Goal: Task Accomplishment & Management: Manage account settings

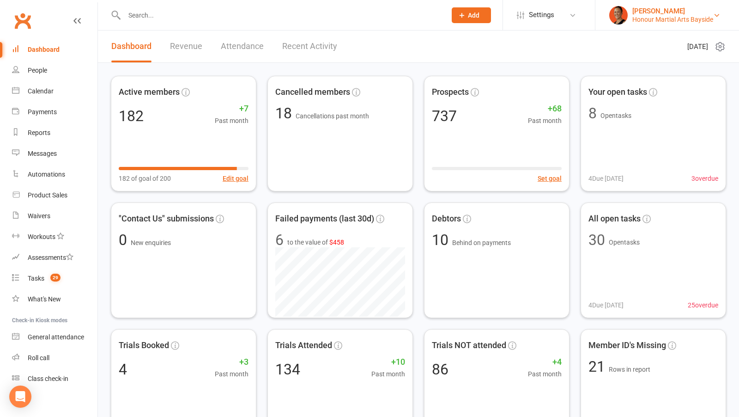
click at [636, 11] on div "[PERSON_NAME]" at bounding box center [673, 11] width 81 height 8
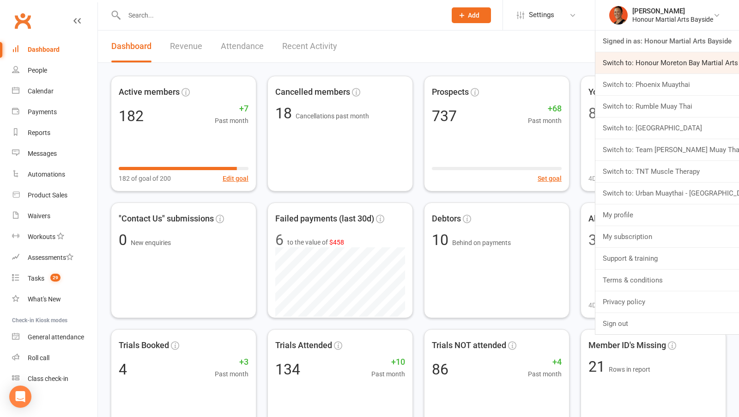
click at [613, 60] on link "Switch to: Honour Moreton Bay Martial Arts Academy" at bounding box center [668, 62] width 144 height 21
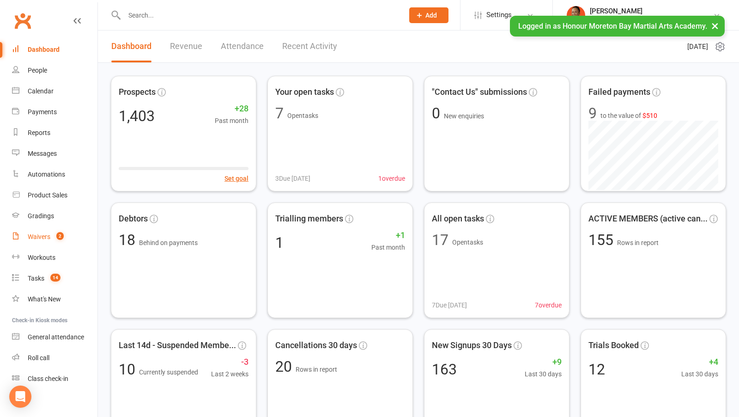
click at [37, 236] on div "Waivers" at bounding box center [39, 236] width 23 height 7
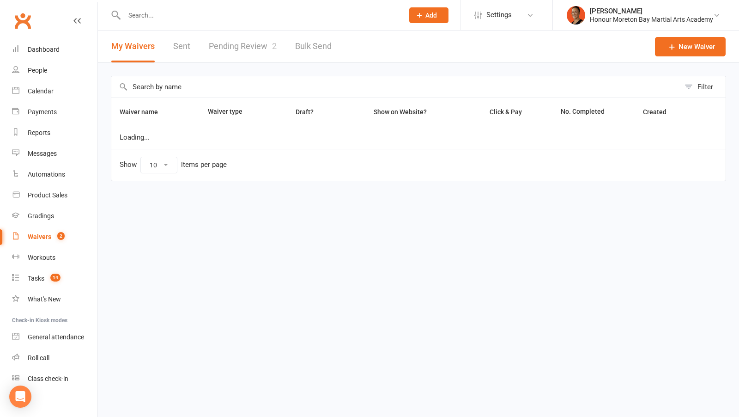
select select "100"
click at [249, 50] on link "Pending Review 2" at bounding box center [243, 47] width 68 height 32
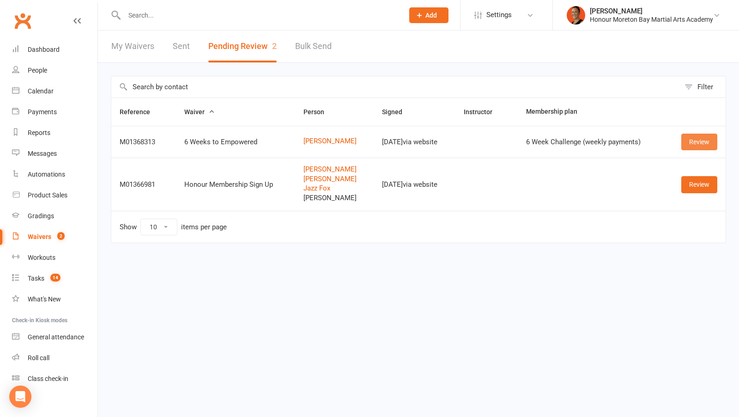
click at [697, 139] on link "Review" at bounding box center [700, 142] width 36 height 17
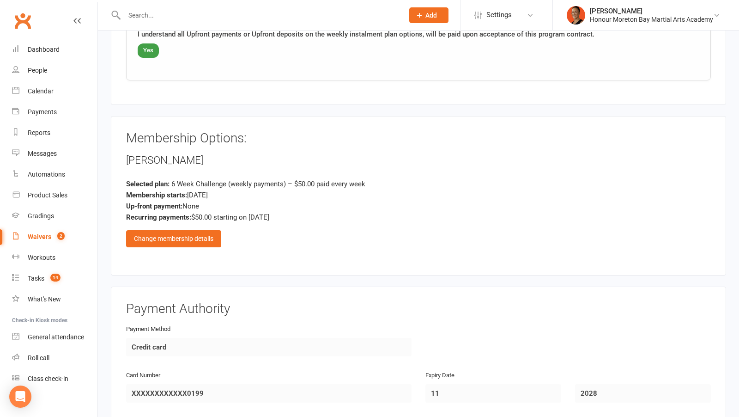
scroll to position [901, 0]
click at [178, 235] on div "Change membership details" at bounding box center [173, 239] width 95 height 17
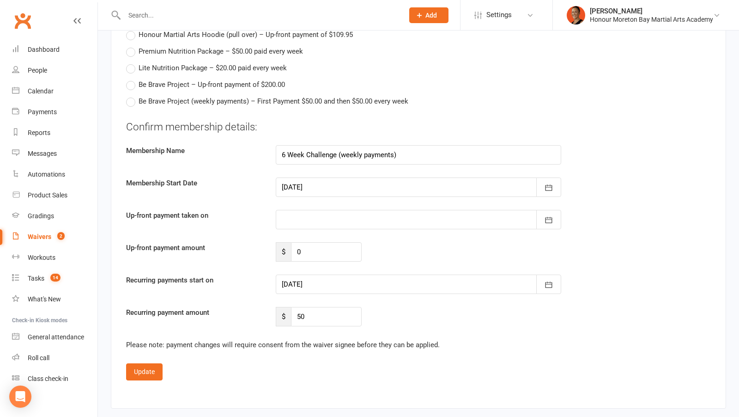
scroll to position [1967, 0]
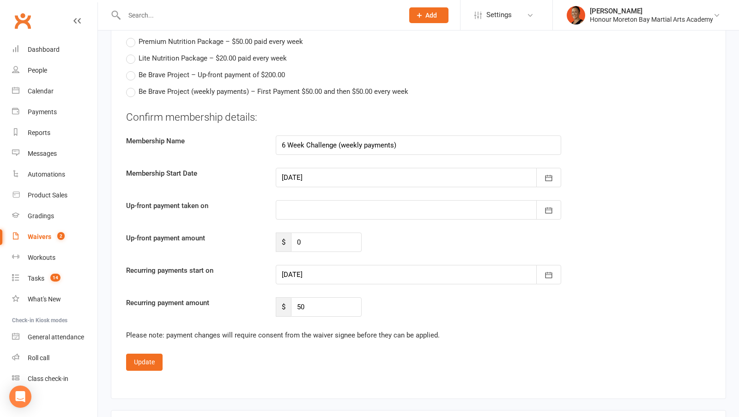
click at [310, 267] on div at bounding box center [419, 274] width 286 height 19
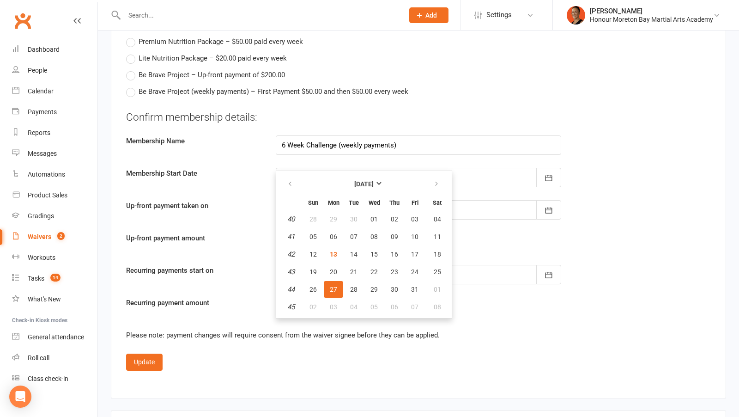
click at [265, 354] on div "Update" at bounding box center [418, 362] width 585 height 17
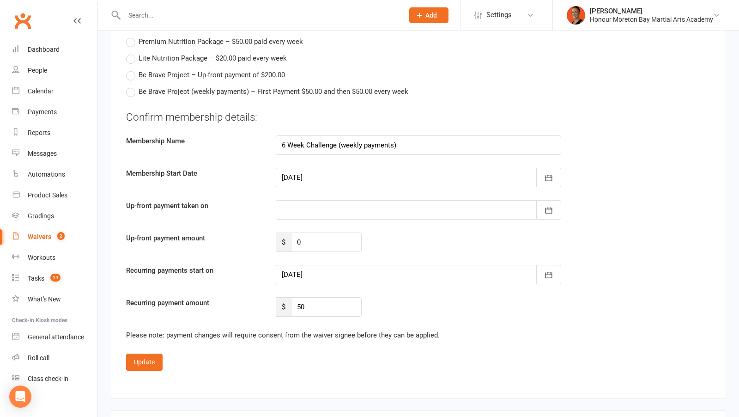
click at [315, 269] on div at bounding box center [419, 274] width 286 height 19
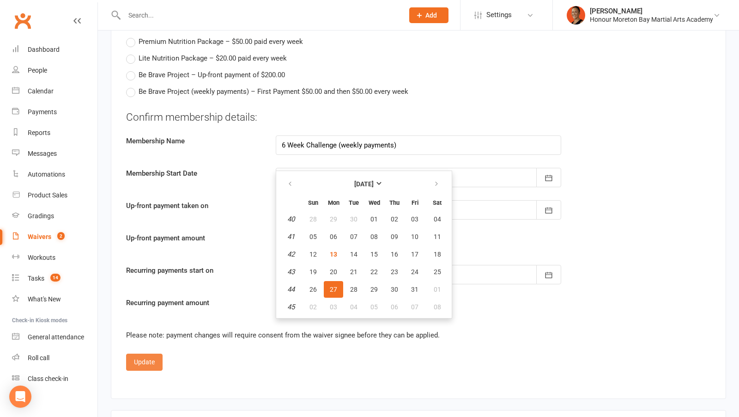
click at [139, 354] on button "Update" at bounding box center [144, 362] width 37 height 17
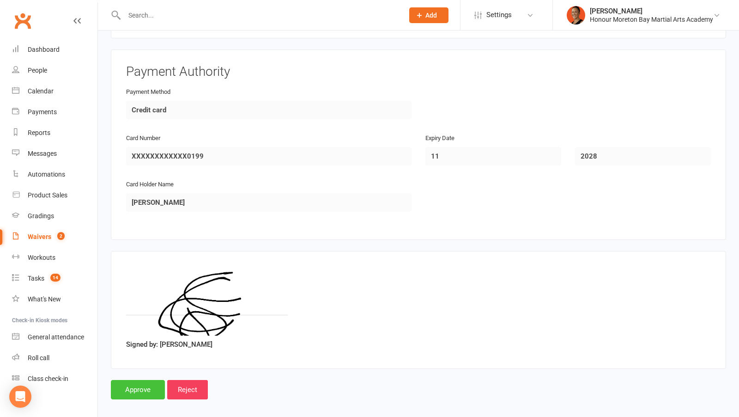
click at [118, 383] on input "Approve" at bounding box center [138, 389] width 54 height 19
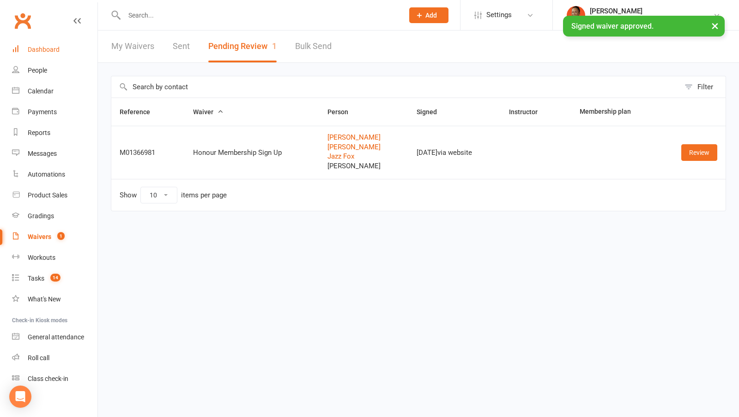
click at [47, 46] on div "Dashboard" at bounding box center [44, 49] width 32 height 7
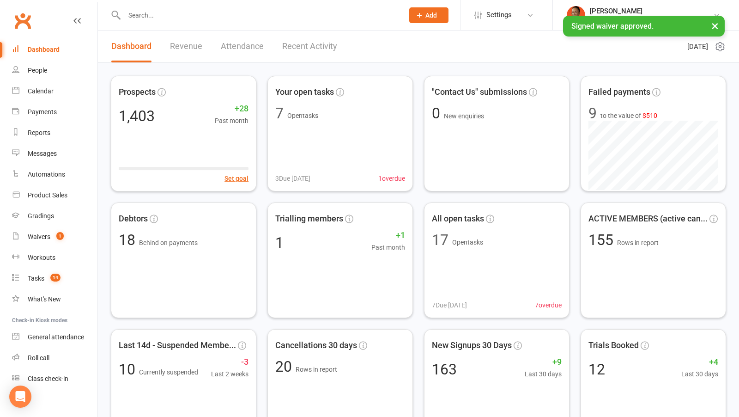
click at [316, 51] on link "Recent Activity" at bounding box center [309, 47] width 55 height 32
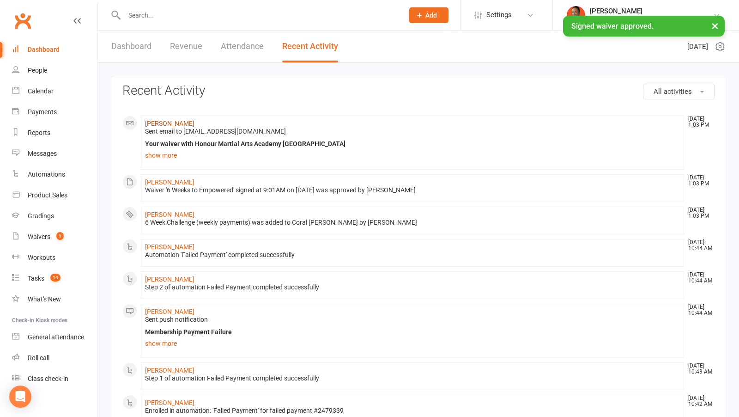
click at [172, 121] on link "[PERSON_NAME]" at bounding box center [169, 123] width 49 height 7
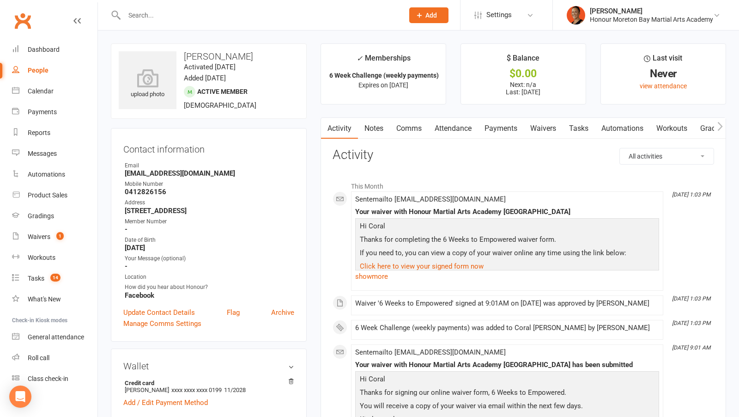
click at [487, 128] on link "Payments" at bounding box center [501, 128] width 46 height 21
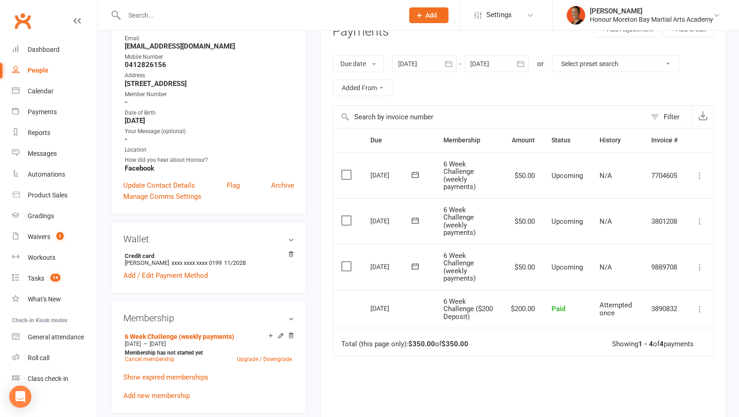
scroll to position [126, 0]
click at [521, 68] on button "button" at bounding box center [521, 64] width 17 height 17
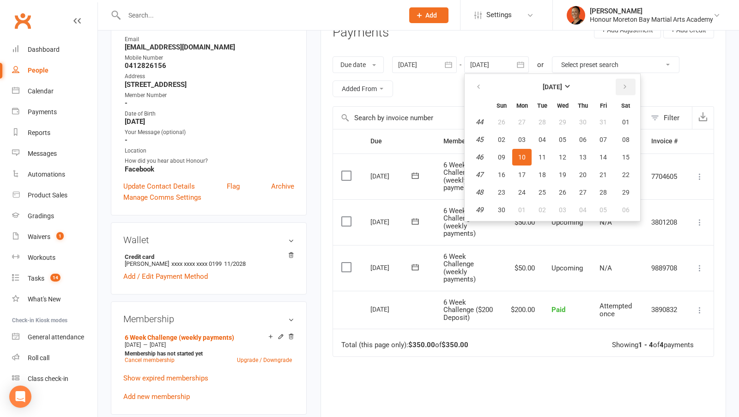
click at [627, 83] on icon "button" at bounding box center [625, 86] width 6 height 7
click at [607, 116] on button "05" at bounding box center [603, 122] width 19 height 17
type input "[DATE]"
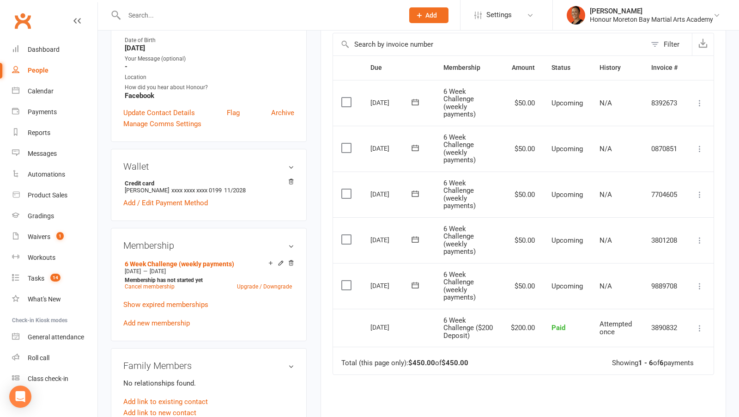
scroll to position [213, 0]
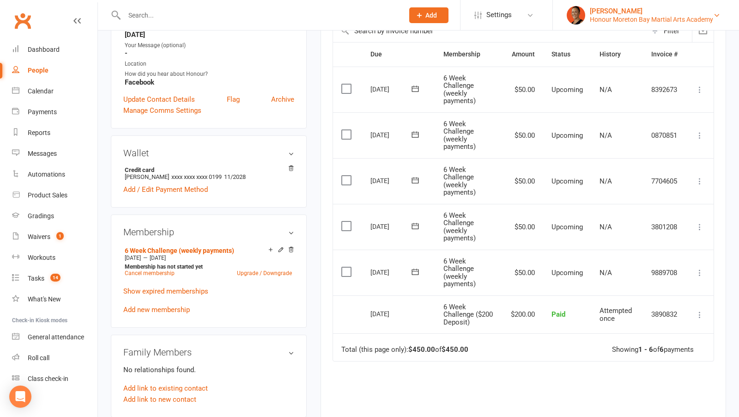
click at [641, 17] on div "Honour Moreton Bay Martial Arts Academy" at bounding box center [651, 19] width 123 height 8
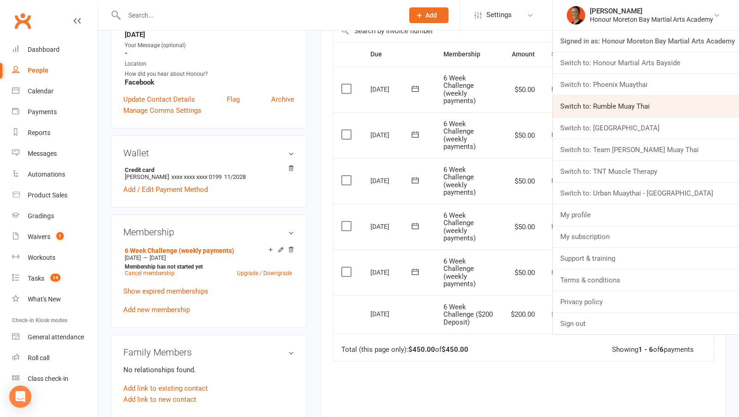
click at [608, 107] on link "Switch to: Rumble Muay Thai" at bounding box center [646, 106] width 186 height 21
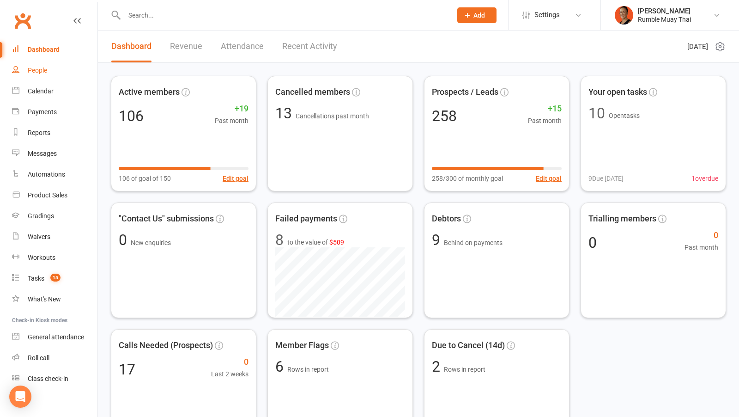
click at [49, 69] on link "People" at bounding box center [54, 70] width 85 height 21
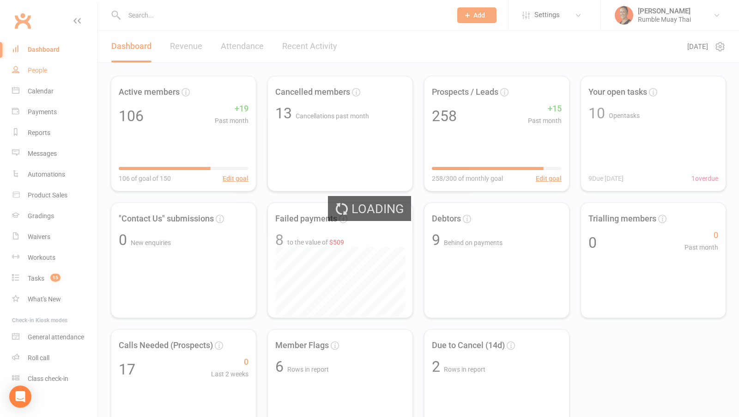
select select "100"
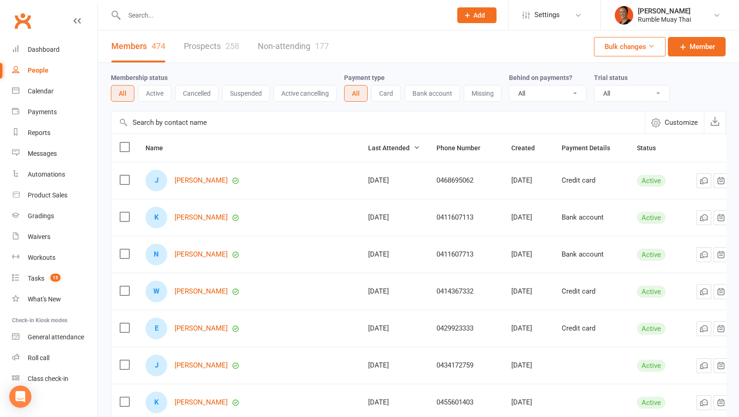
click at [215, 49] on link "Prospects 258" at bounding box center [211, 47] width 55 height 32
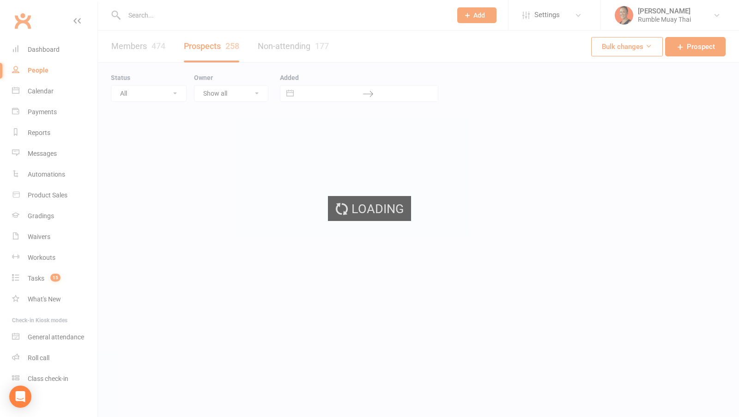
select select "100"
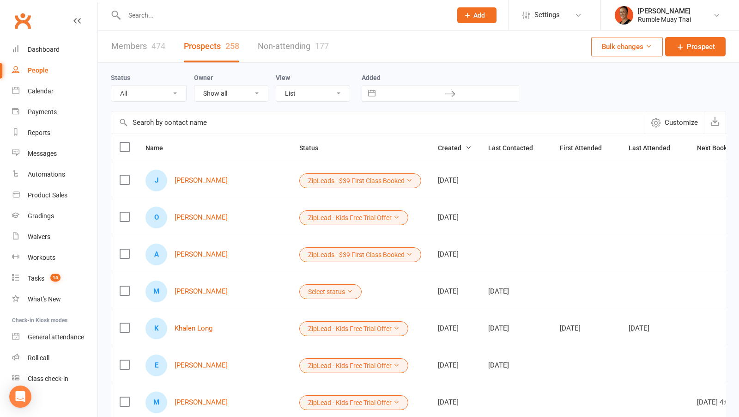
click at [312, 213] on button "ZipLead - Kids Free Trial Offer" at bounding box center [353, 217] width 109 height 15
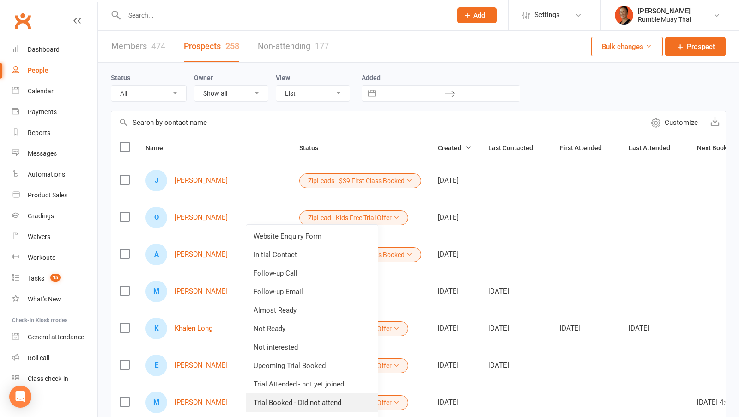
click at [333, 404] on link "Trial Booked - Did not attend" at bounding box center [312, 402] width 132 height 18
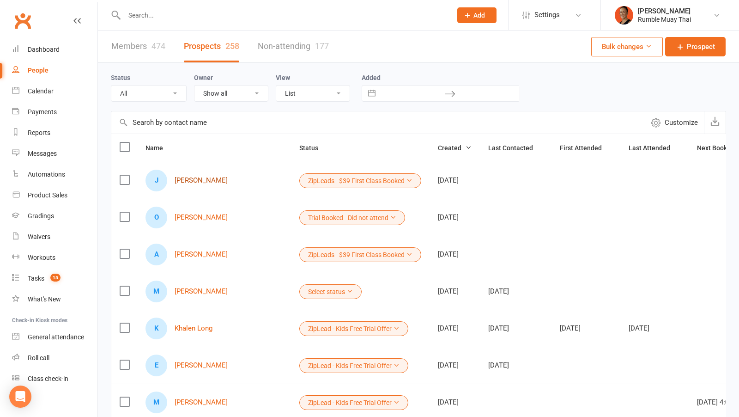
click at [203, 179] on link "Jagan Dunn" at bounding box center [201, 181] width 53 height 8
click at [196, 17] on input "text" at bounding box center [284, 15] width 324 height 13
paste input "https://links.rumblemuaythai.com/l/HAUPv5bB7P"
type input "https://links.rumblemuaythai.com/l/HAUPv5bB7P"
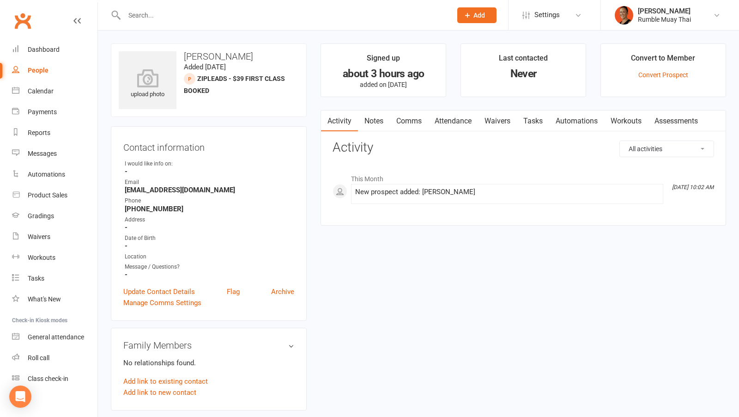
click at [457, 125] on link "Attendance" at bounding box center [453, 120] width 50 height 21
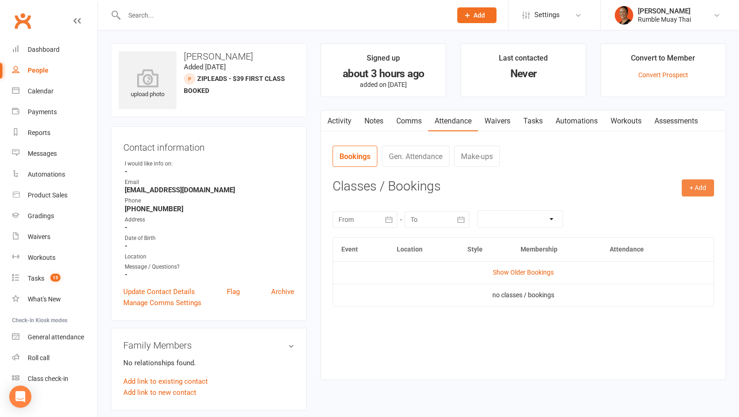
click at [695, 190] on button "+ Add" at bounding box center [698, 187] width 32 height 17
click at [671, 204] on link "Book Event" at bounding box center [669, 209] width 92 height 18
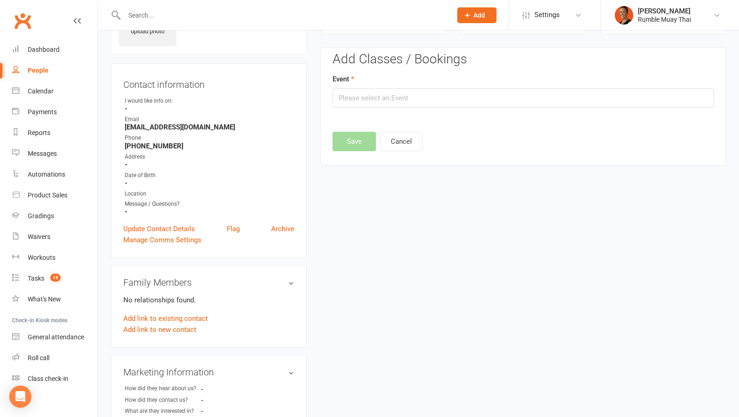
scroll to position [63, 0]
click at [400, 107] on edit-booking-section "Add Classes / Bookings Event Save Cancel" at bounding box center [524, 98] width 382 height 93
click at [399, 104] on input "text" at bounding box center [524, 97] width 382 height 19
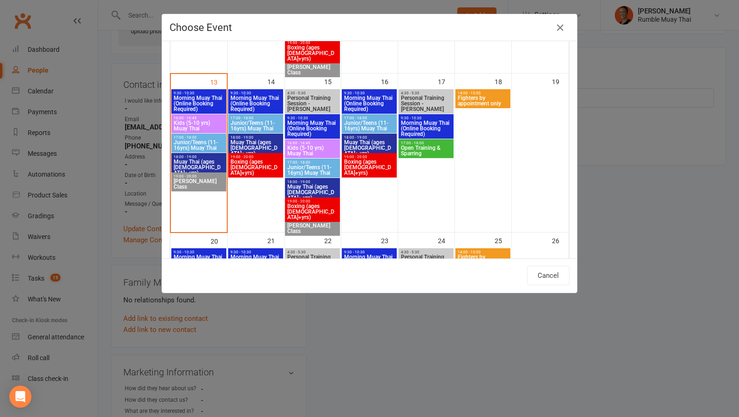
scroll to position [348, 0]
click at [198, 159] on span "Muay Thai (ages 17+ yrs)" at bounding box center [198, 167] width 51 height 17
type input "Muay Thai (ages 17+ yrs) - Oct 13, 2025 6:00:00 PM"
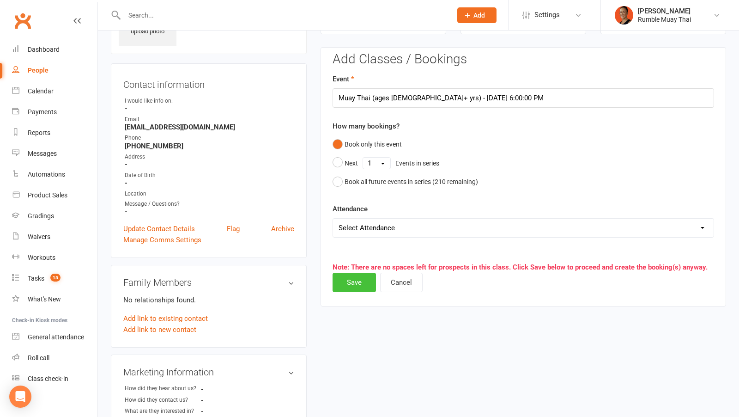
click at [347, 282] on button "Save" at bounding box center [354, 282] width 43 height 19
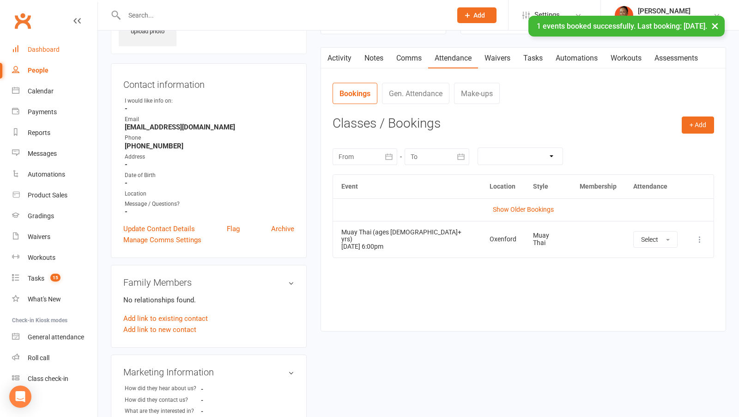
click at [47, 54] on link "Dashboard" at bounding box center [54, 49] width 85 height 21
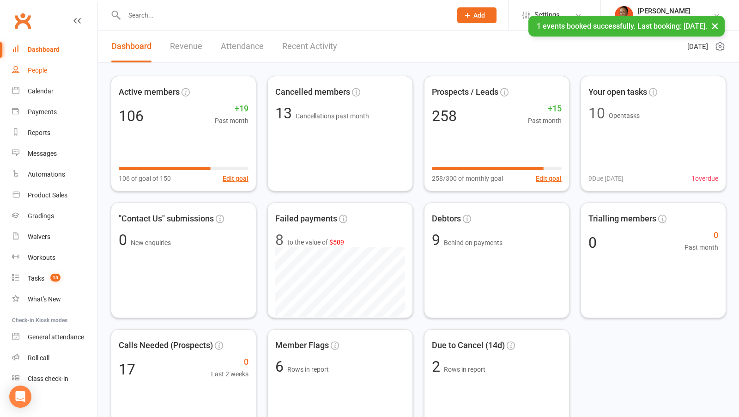
click at [37, 67] on div "People" at bounding box center [37, 70] width 19 height 7
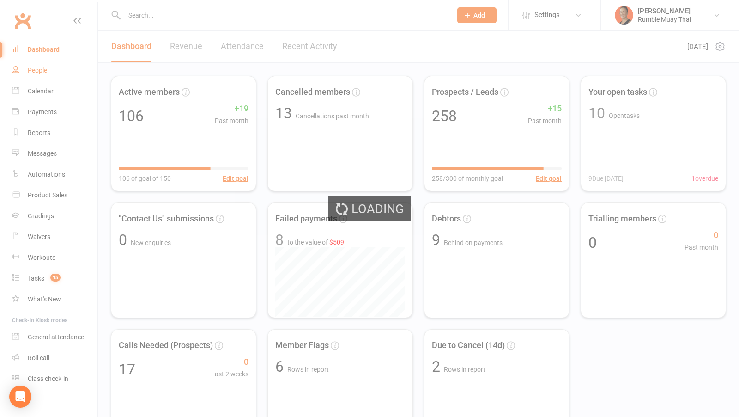
select select "100"
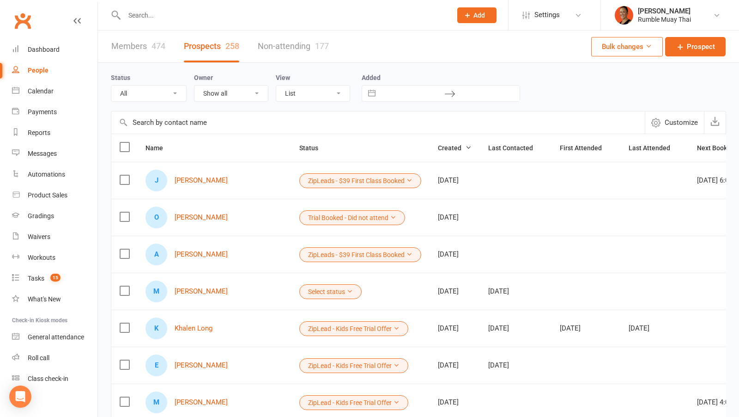
click at [247, 126] on input "text" at bounding box center [378, 122] width 534 height 22
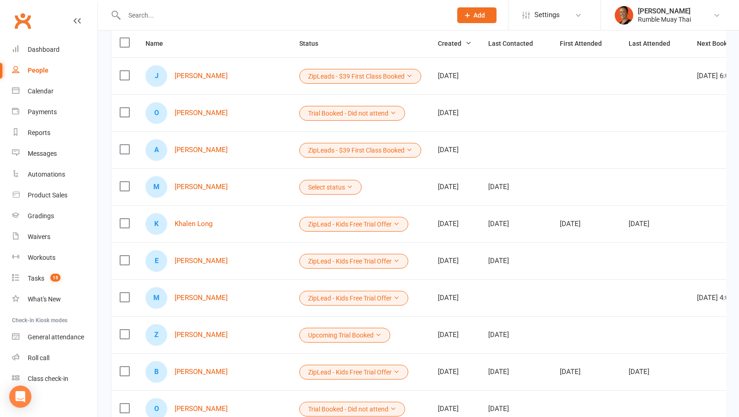
scroll to position [100, 0]
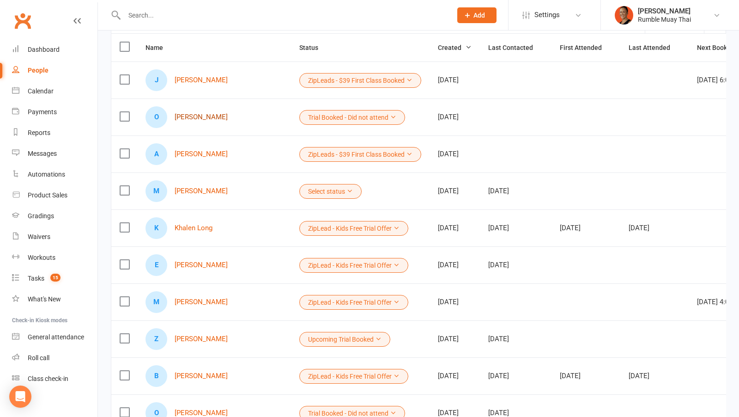
click at [224, 116] on link "Olivia Gustafsson" at bounding box center [201, 117] width 53 height 8
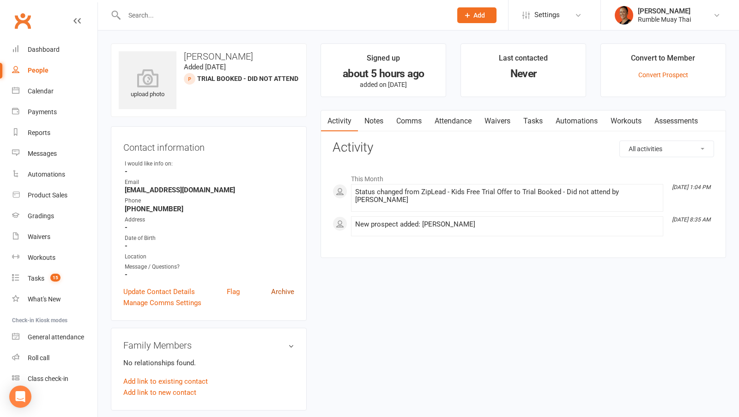
click at [279, 289] on link "Archive" at bounding box center [282, 291] width 23 height 11
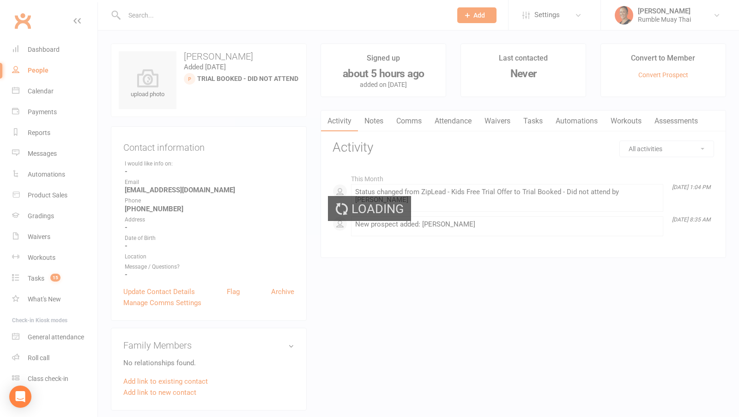
select select "100"
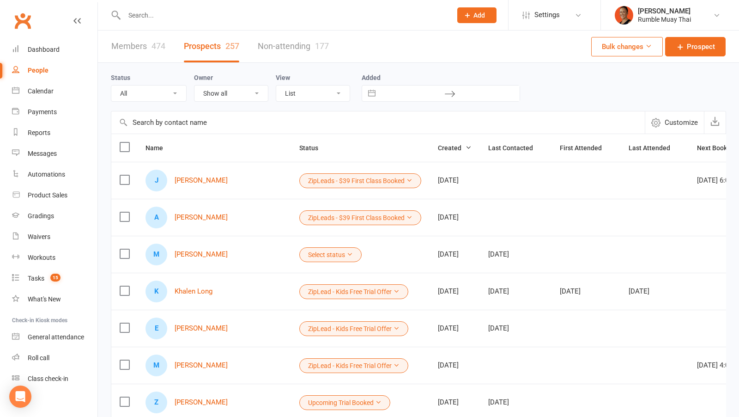
click at [189, 321] on div "E Ellen Davis" at bounding box center [214, 328] width 137 height 22
click at [189, 326] on link "Ellen Davis" at bounding box center [201, 328] width 53 height 8
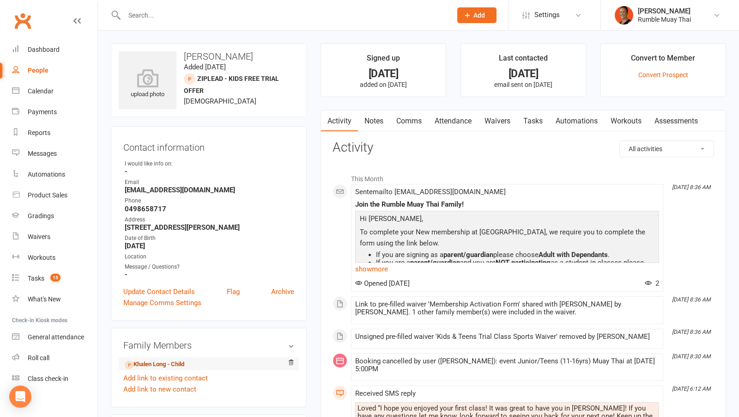
click at [162, 362] on link "Khalen Long - Child" at bounding box center [155, 365] width 60 height 10
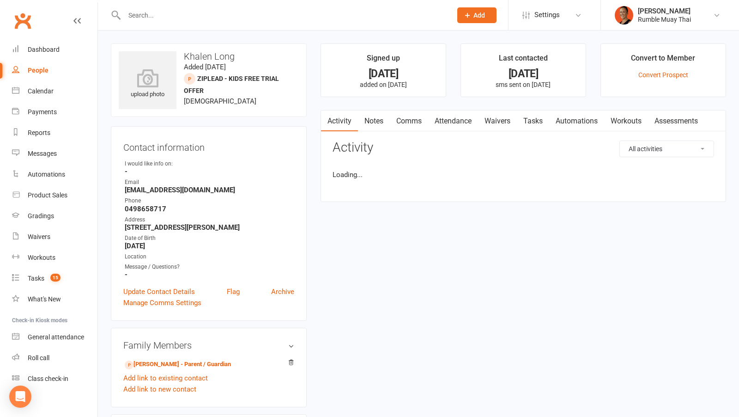
click at [452, 122] on link "Attendance" at bounding box center [453, 120] width 50 height 21
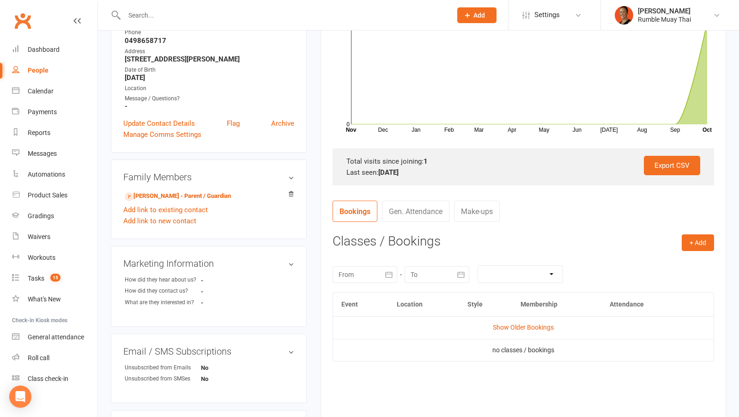
scroll to position [171, 0]
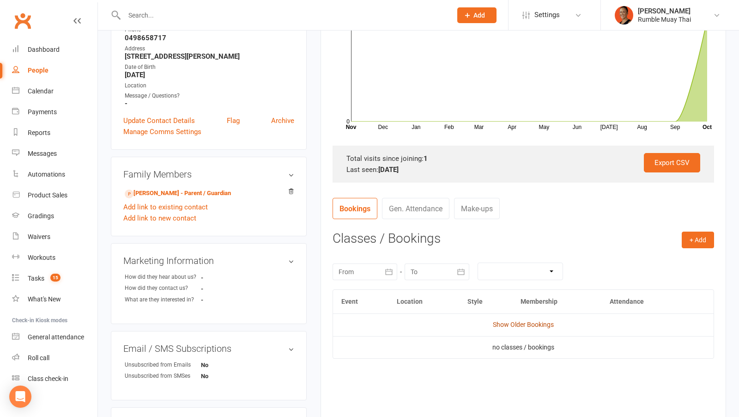
click at [511, 323] on link "Show Older Bookings" at bounding box center [523, 324] width 61 height 7
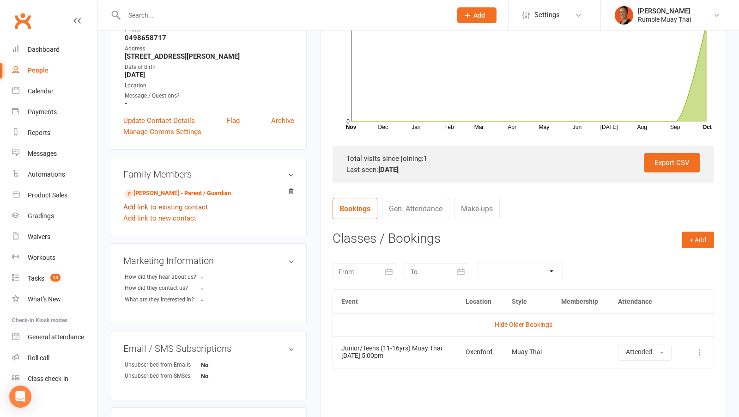
scroll to position [0, 0]
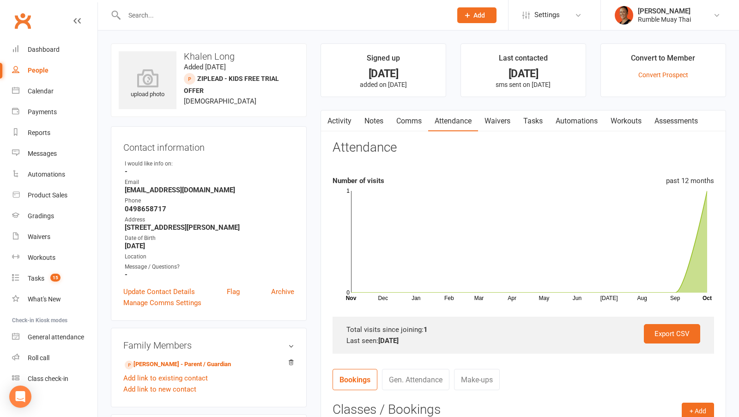
click at [332, 118] on button "button" at bounding box center [327, 120] width 12 height 21
click at [506, 126] on link "Waivers" at bounding box center [497, 120] width 39 height 21
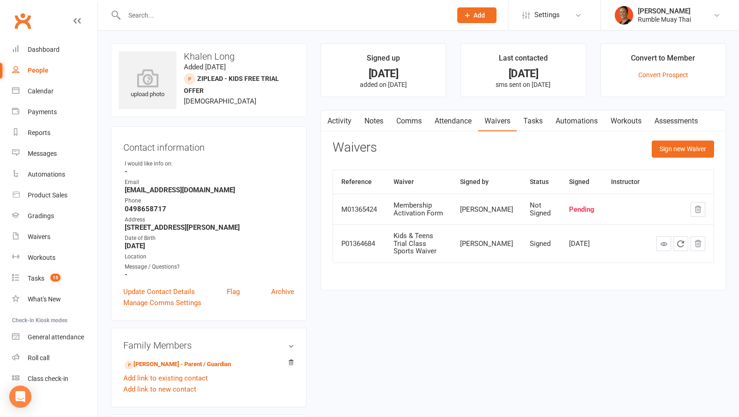
click at [339, 121] on link "Activity" at bounding box center [339, 120] width 37 height 21
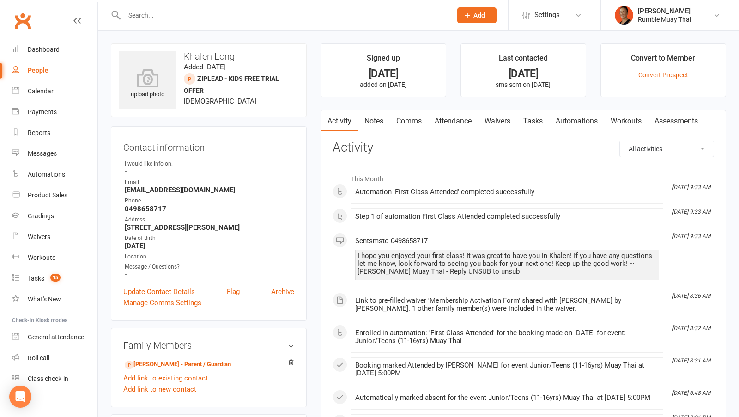
click at [504, 124] on link "Waivers" at bounding box center [497, 120] width 39 height 21
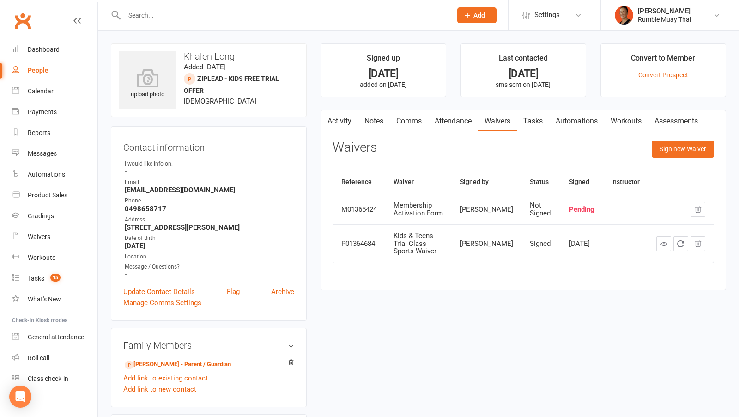
click at [571, 121] on link "Automations" at bounding box center [576, 120] width 55 height 21
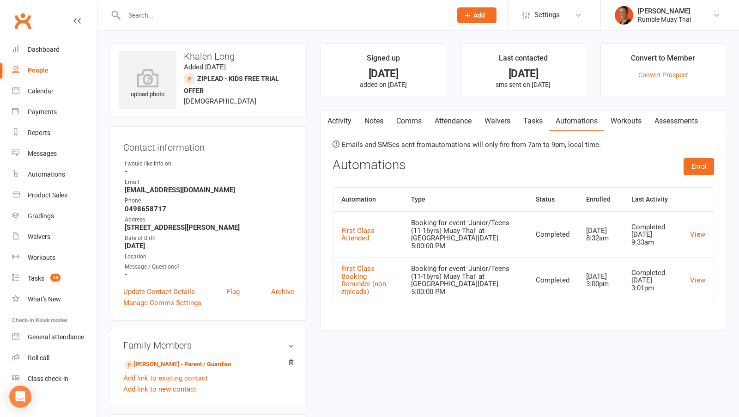
click at [522, 118] on link "Tasks" at bounding box center [533, 120] width 32 height 21
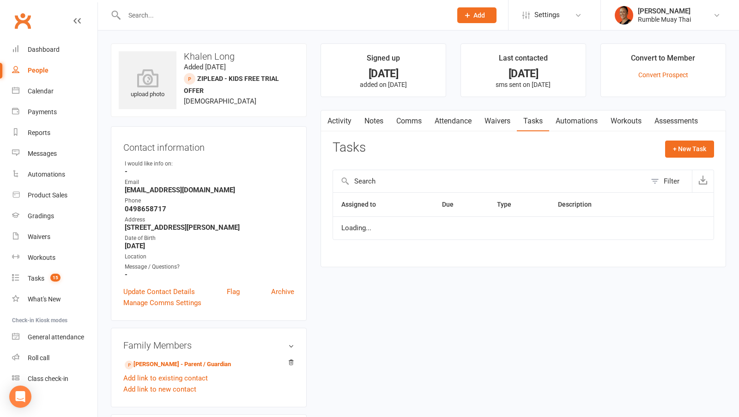
click at [494, 117] on link "Waivers" at bounding box center [497, 120] width 39 height 21
click at [458, 119] on link "Attendance" at bounding box center [453, 120] width 50 height 21
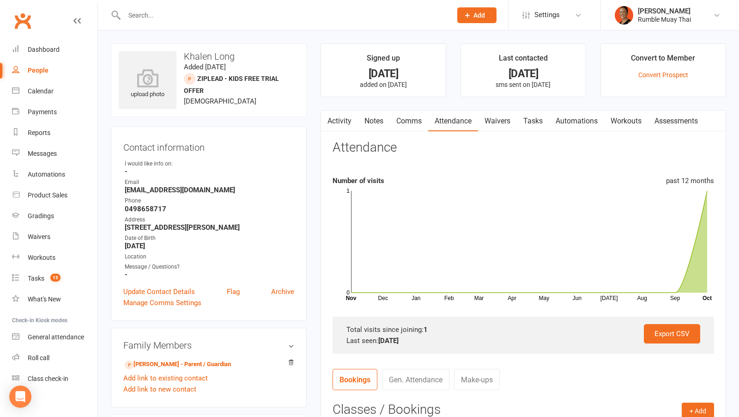
click at [255, 22] on div at bounding box center [278, 15] width 335 height 30
click at [250, 3] on div at bounding box center [278, 15] width 335 height 30
click at [252, 16] on input "text" at bounding box center [284, 15] width 324 height 13
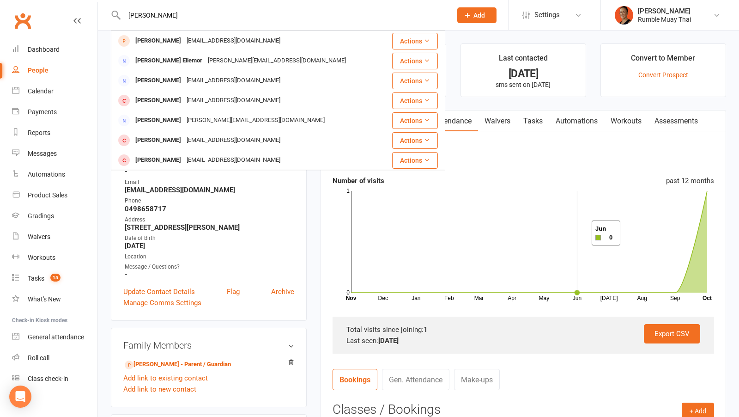
type input "ellen v"
click at [576, 221] on rect at bounding box center [529, 242] width 356 height 102
